Goal: Transaction & Acquisition: Purchase product/service

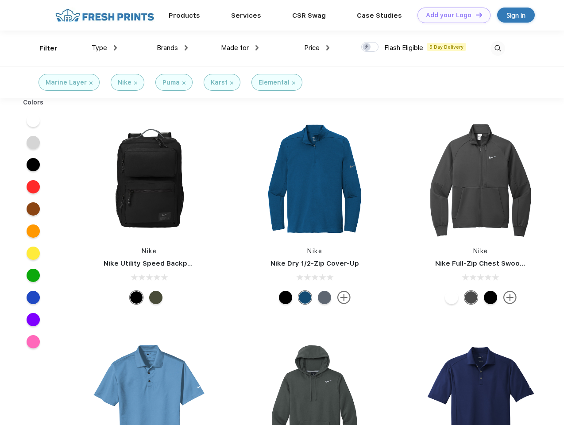
click at [451, 15] on link "Add your Logo Design Tool" at bounding box center [454, 16] width 73 height 16
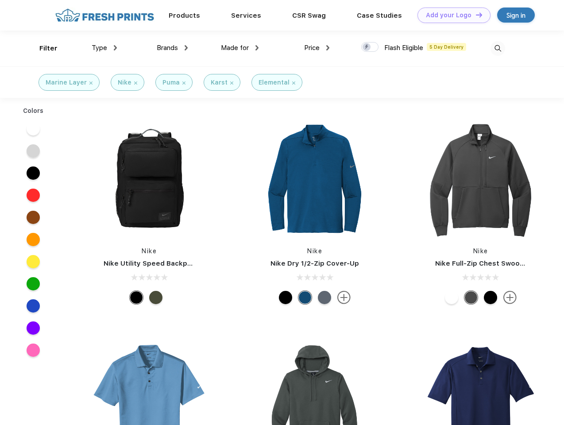
click at [0, 0] on div "Design Tool" at bounding box center [0, 0] width 0 height 0
click at [475, 15] on link "Add your Logo Design Tool" at bounding box center [454, 16] width 73 height 16
click at [43, 48] on div "Filter" at bounding box center [48, 48] width 18 height 10
click at [105, 48] on span "Type" at bounding box center [100, 48] width 16 height 8
click at [172, 48] on span "Brands" at bounding box center [167, 48] width 21 height 8
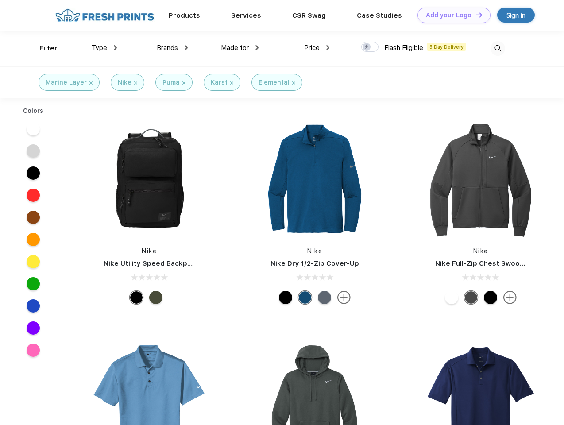
click at [240, 48] on span "Made for" at bounding box center [235, 48] width 28 height 8
click at [317, 48] on span "Price" at bounding box center [312, 48] width 16 height 8
click at [370, 47] on div at bounding box center [369, 47] width 17 height 10
click at [367, 47] on input "checkbox" at bounding box center [364, 45] width 6 height 6
click at [498, 48] on img at bounding box center [498, 48] width 15 height 15
